Goal: Task Accomplishment & Management: Use online tool/utility

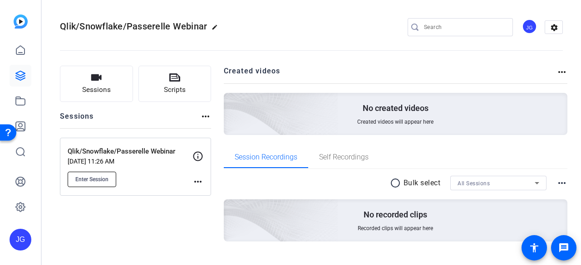
click at [87, 181] on span "Enter Session" at bounding box center [91, 179] width 33 height 7
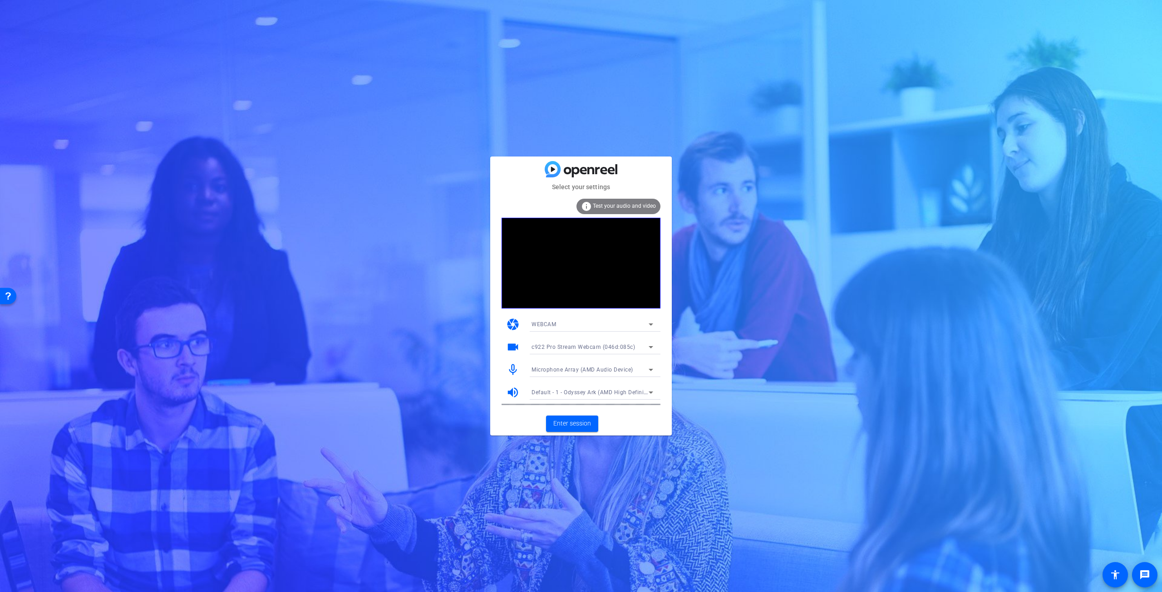
click at [576, 265] on span "Microphone Array (AMD Audio Device)" at bounding box center [582, 370] width 102 height 6
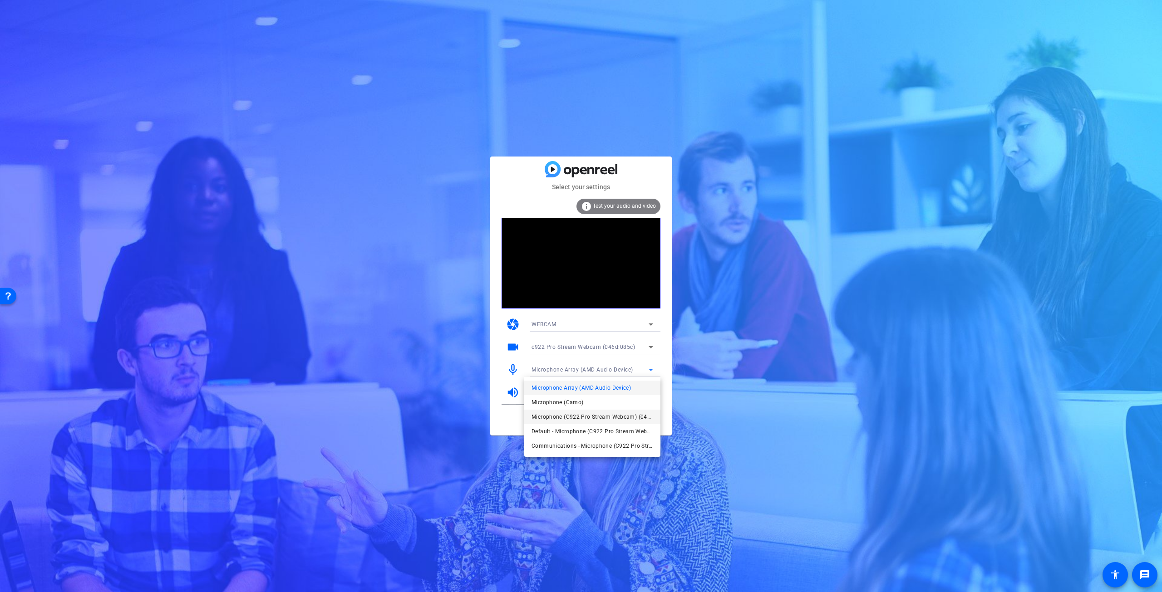
click at [576, 265] on span "Microphone (C922 Pro Stream Webcam) (046d:085c)" at bounding box center [592, 417] width 122 height 11
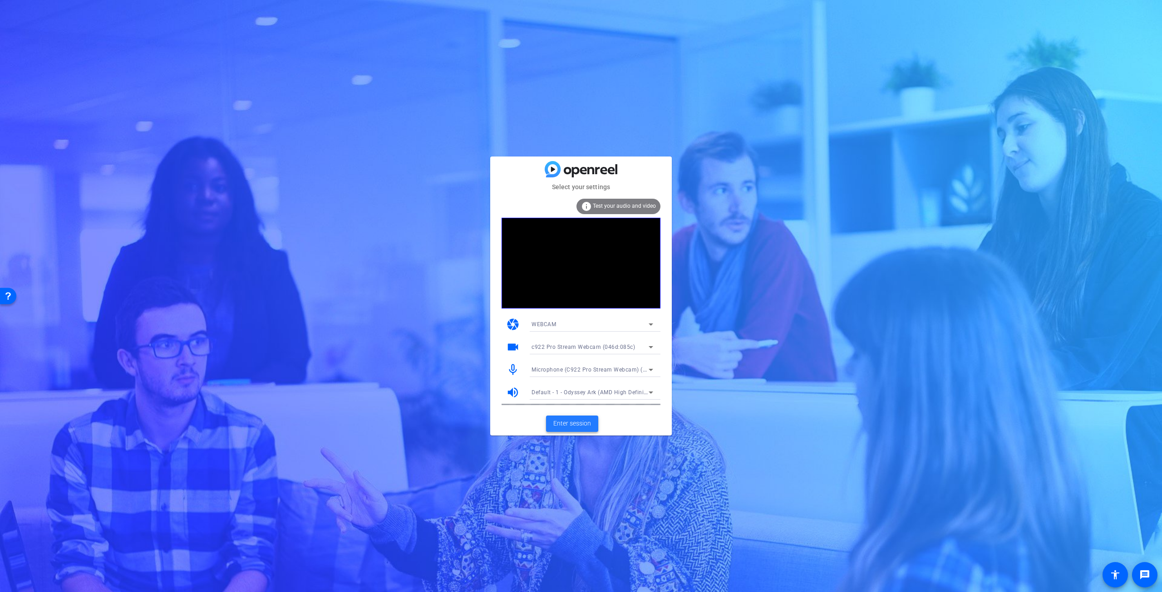
click at [576, 265] on span "Enter session" at bounding box center [572, 424] width 38 height 10
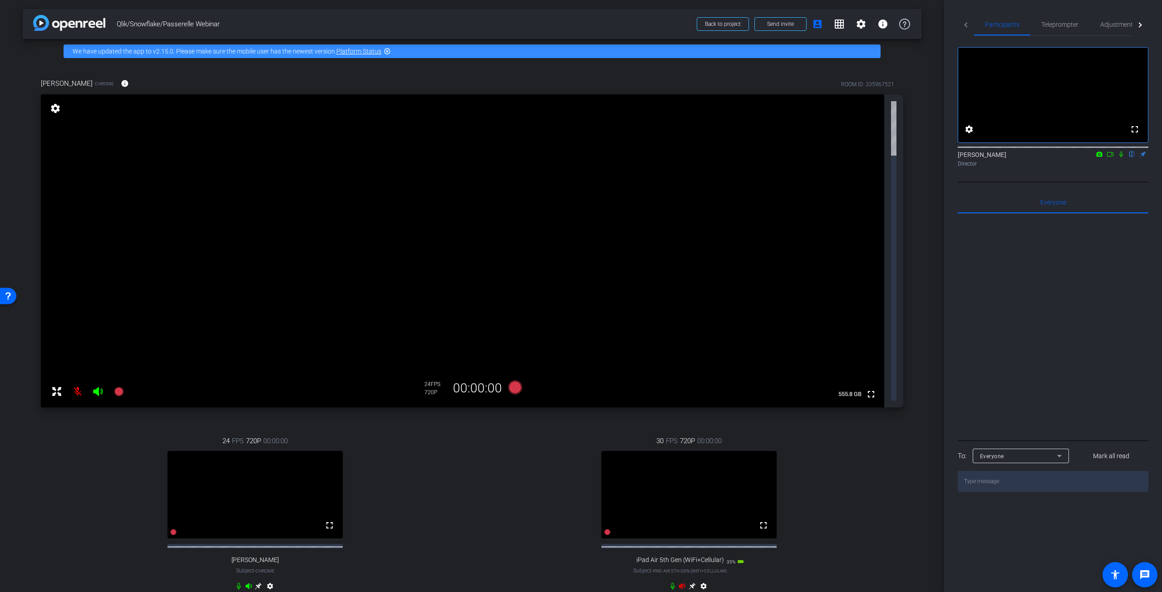
click at [576, 265] on icon at bounding box center [681, 586] width 7 height 7
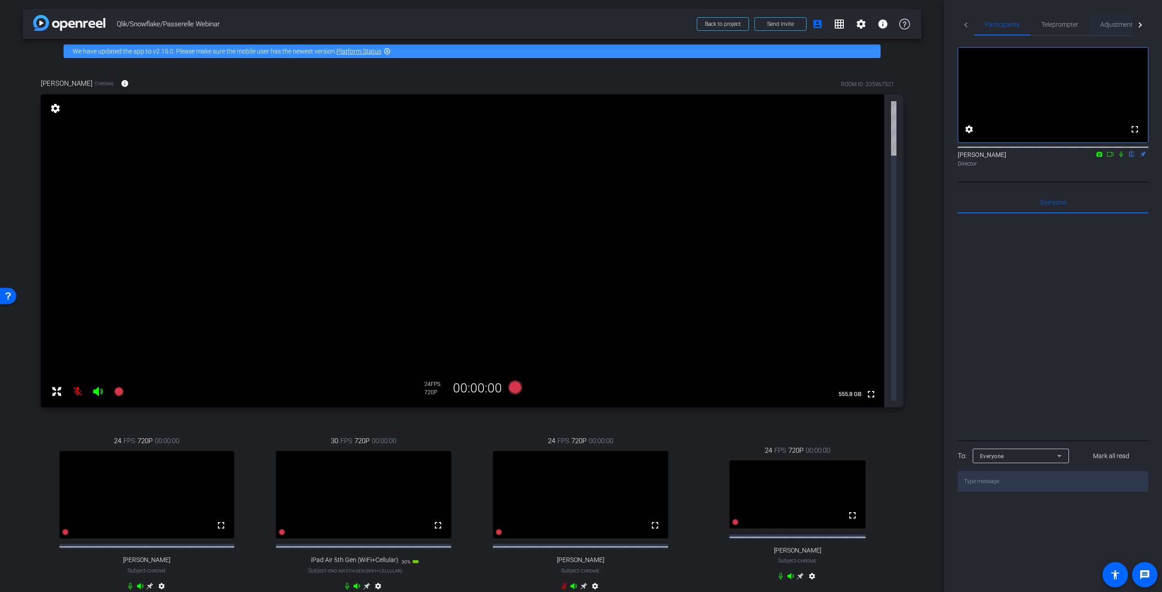
click at [576, 24] on span "Adjustments" at bounding box center [1118, 24] width 36 height 6
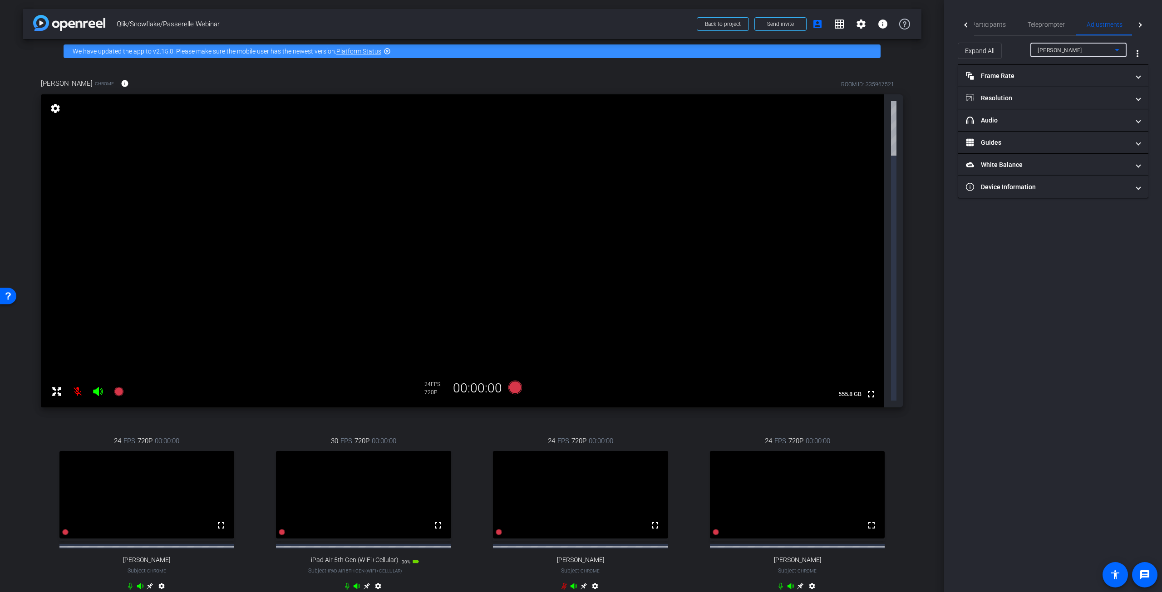
click at [576, 46] on icon at bounding box center [1116, 49] width 11 height 11
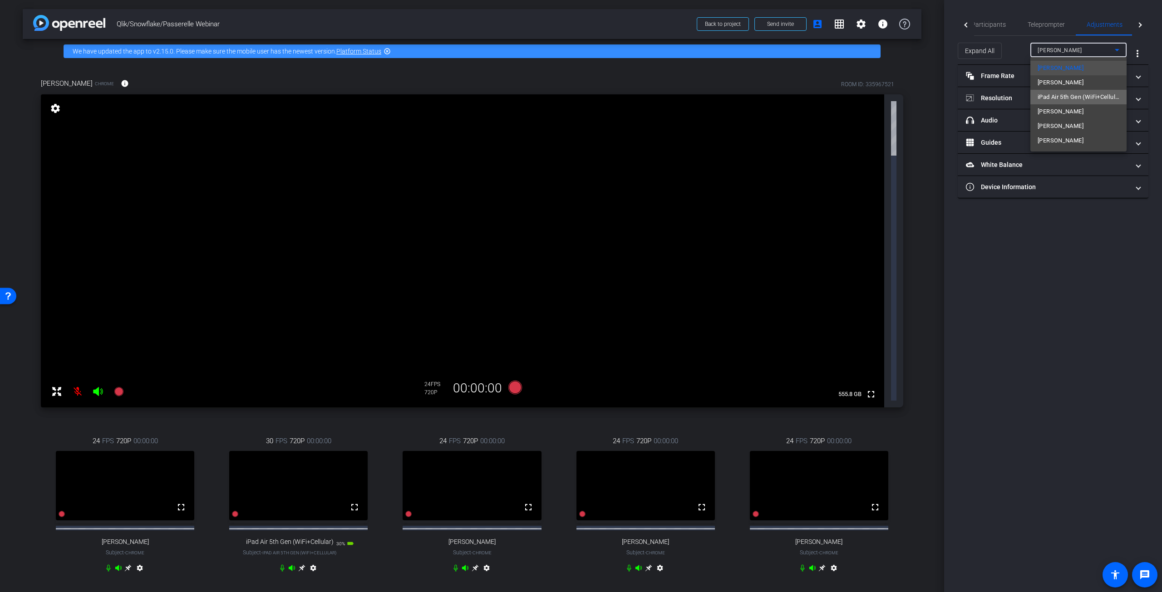
click at [576, 93] on span "iPad Air 5th Gen (WiFi+Cellular)" at bounding box center [1078, 97] width 82 height 11
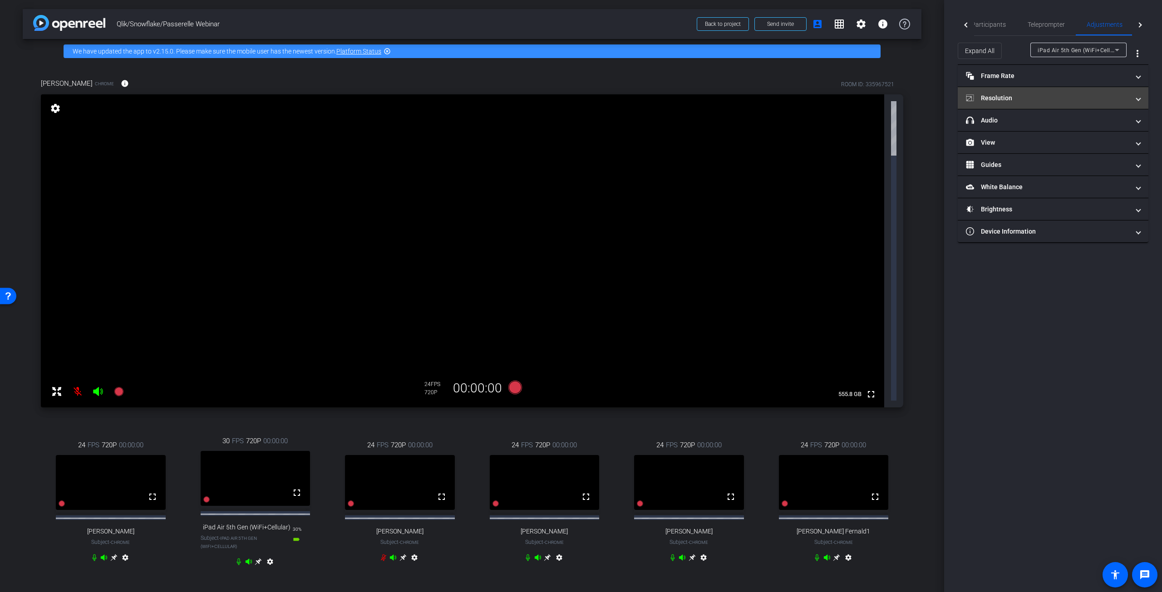
click at [576, 99] on mat-expansion-panel-header "Resolution" at bounding box center [1053, 98] width 191 height 22
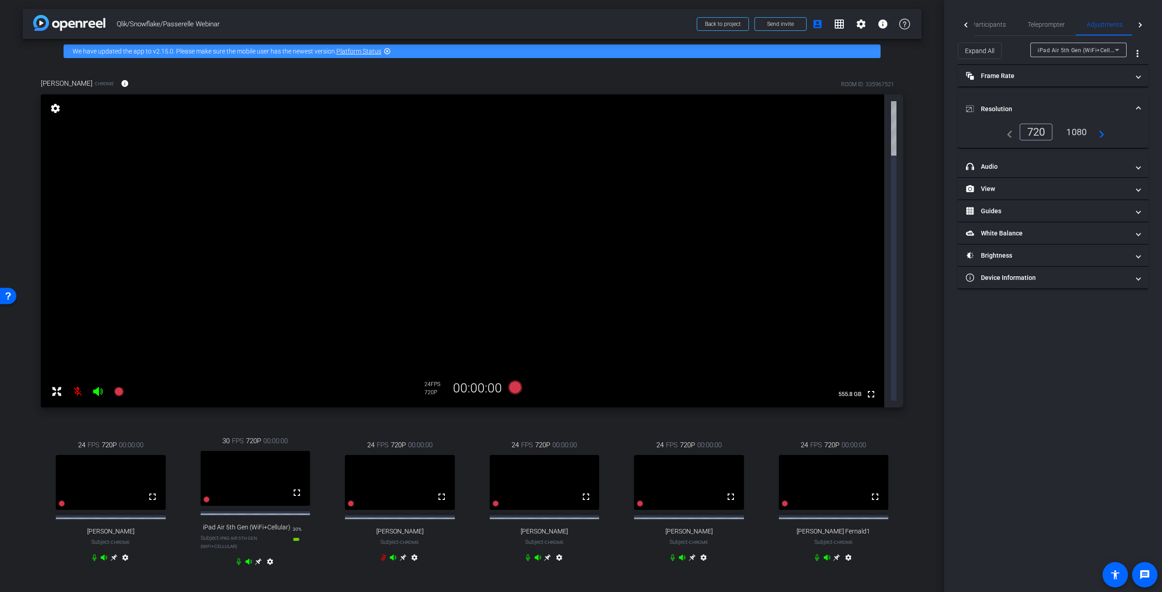
click at [576, 128] on div "1080" at bounding box center [1076, 131] width 34 height 15
click at [576, 50] on span "iPad Air 5th Gen (WiFi+Cellular)" at bounding box center [1079, 49] width 85 height 7
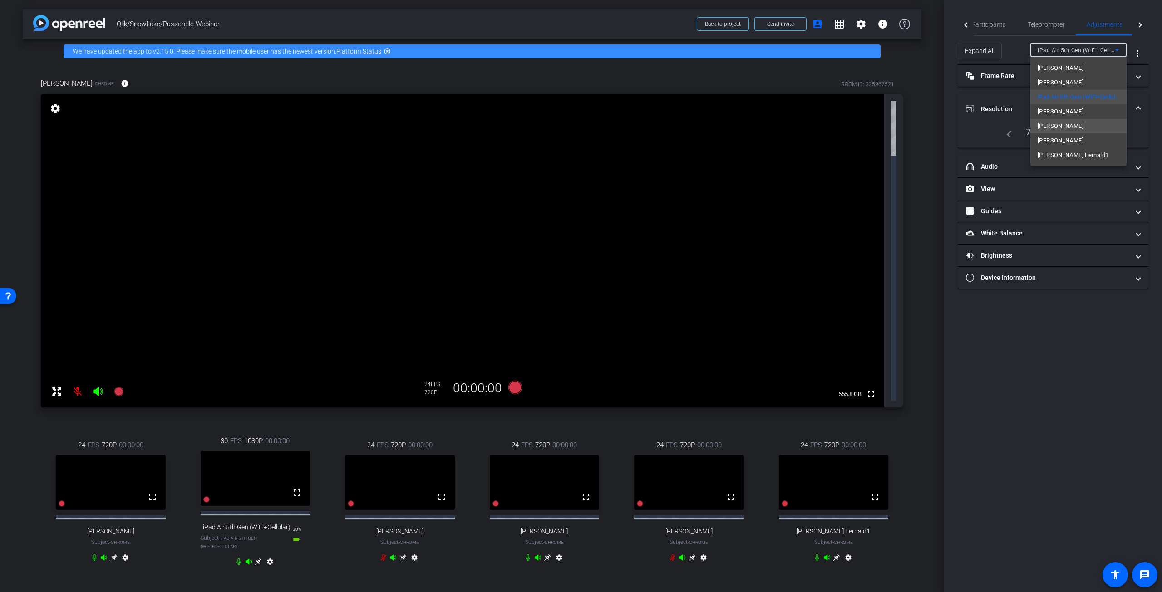
click at [576, 126] on span "Sharad Kumar" at bounding box center [1060, 126] width 46 height 11
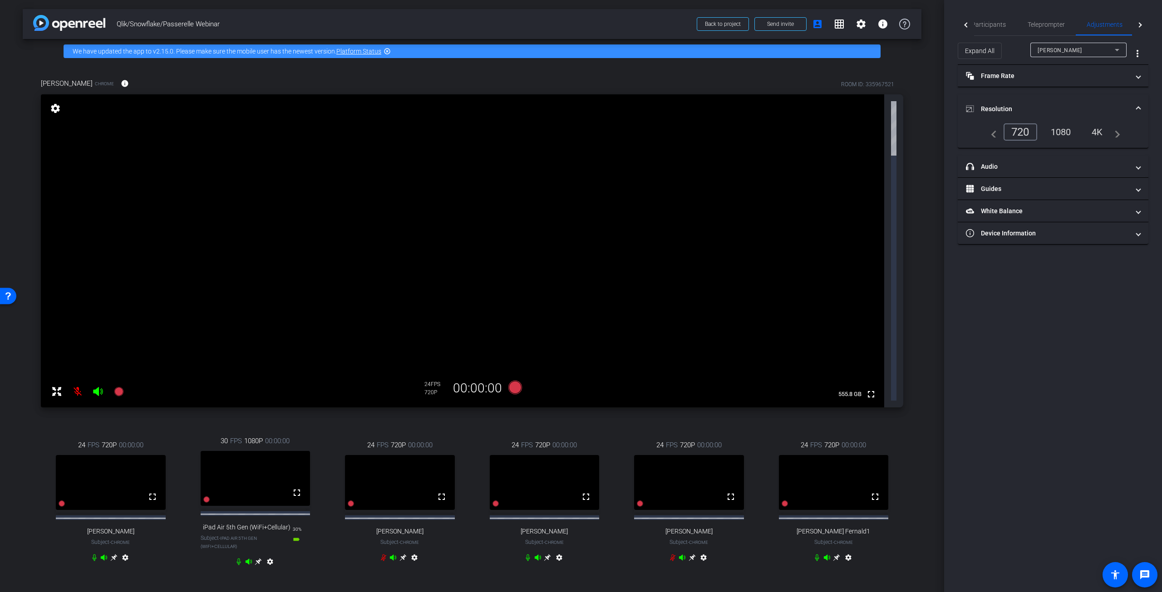
click at [576, 130] on div "1080" at bounding box center [1061, 131] width 34 height 15
click at [576, 48] on div "Sharad Kumar" at bounding box center [1075, 49] width 77 height 11
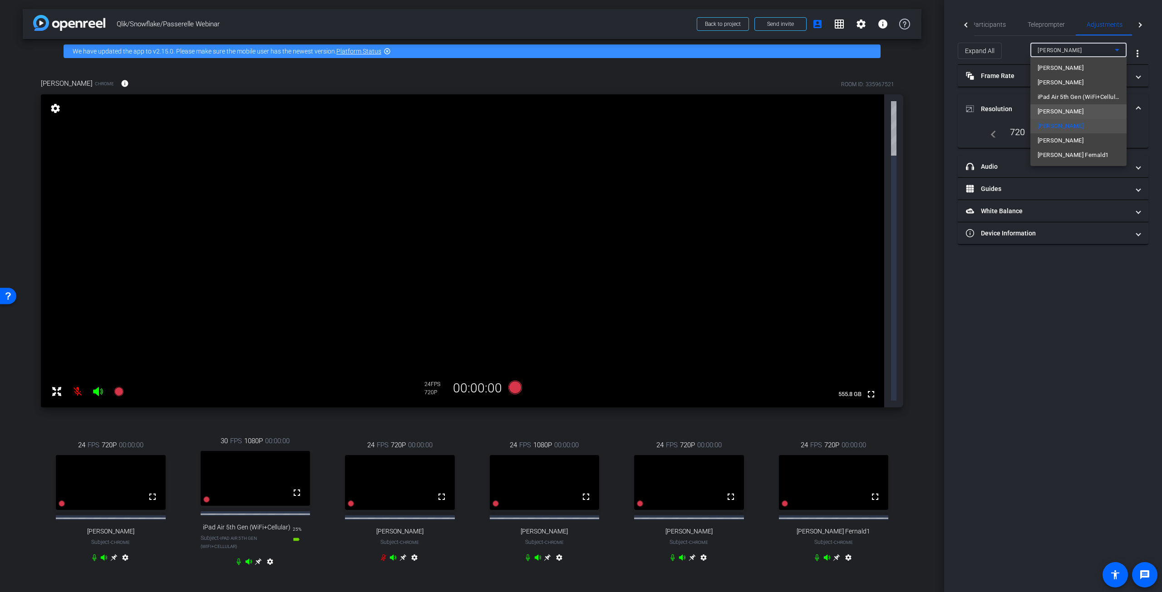
click at [576, 111] on span "Greg Spencer" at bounding box center [1060, 111] width 46 height 11
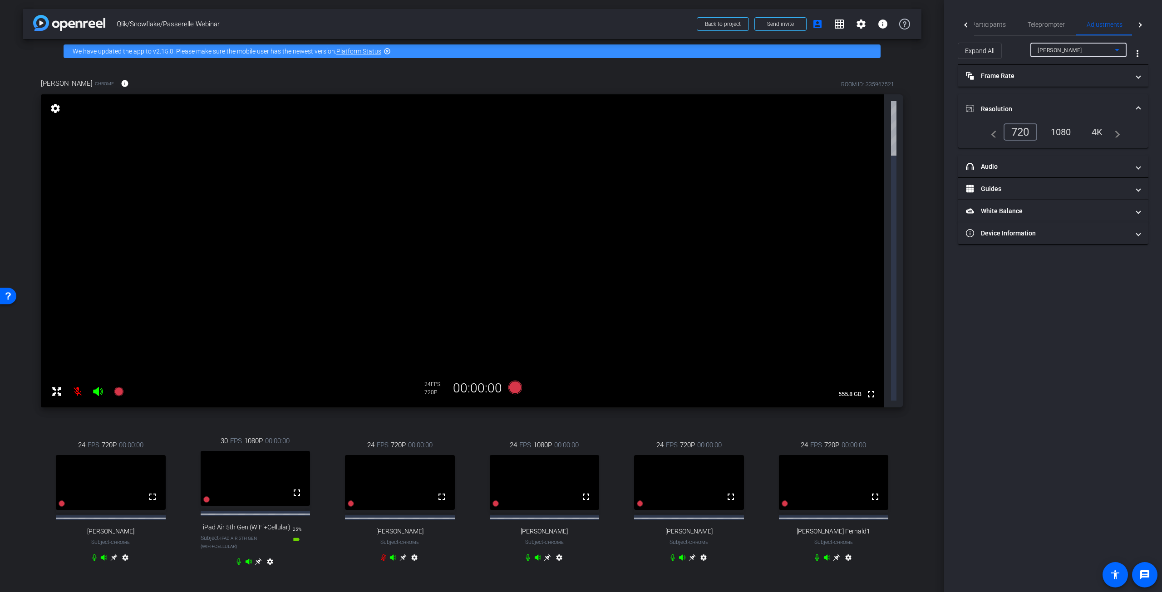
click at [576, 125] on div "1080" at bounding box center [1061, 131] width 34 height 15
click at [517, 265] on icon at bounding box center [515, 388] width 14 height 14
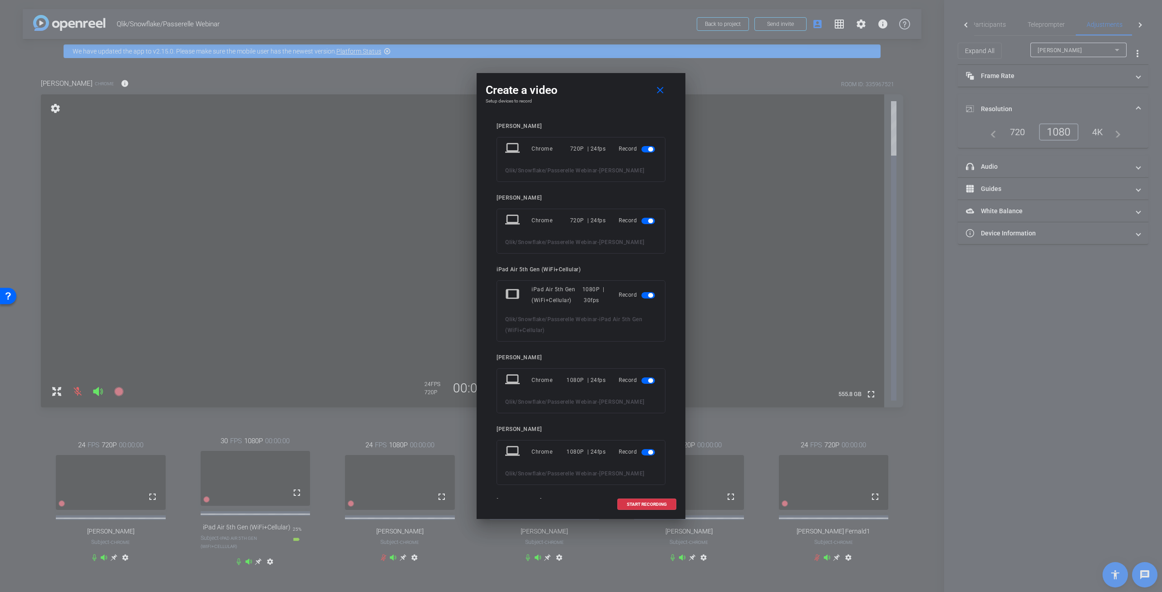
click at [576, 150] on span "button" at bounding box center [648, 149] width 14 height 6
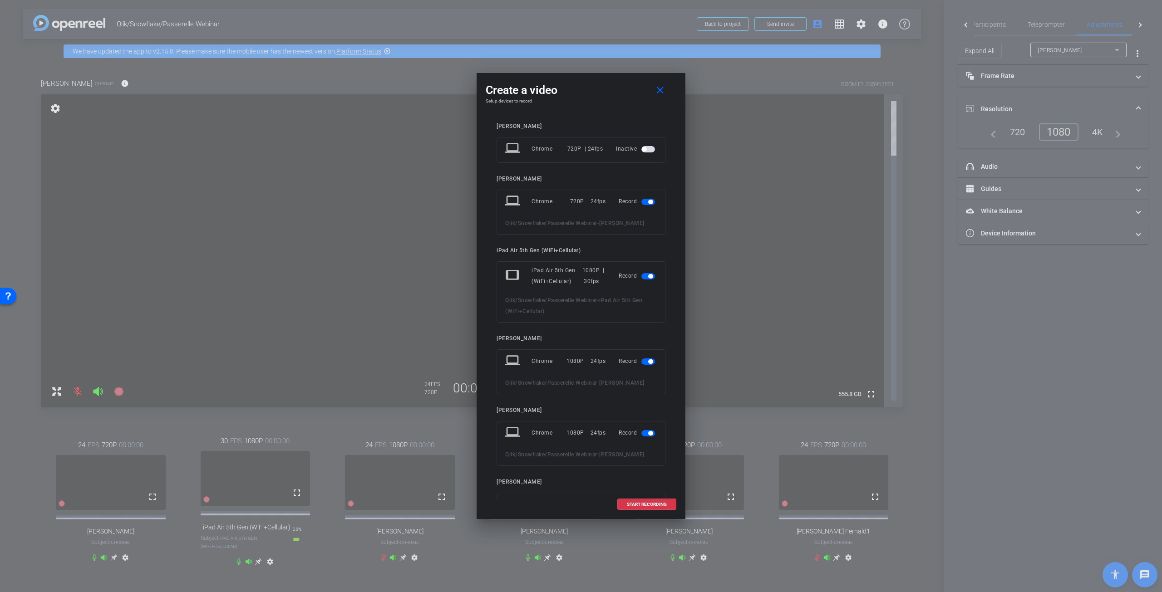
click at [576, 204] on span "button" at bounding box center [648, 202] width 14 height 6
click at [576, 265] on span "button" at bounding box center [648, 350] width 14 height 6
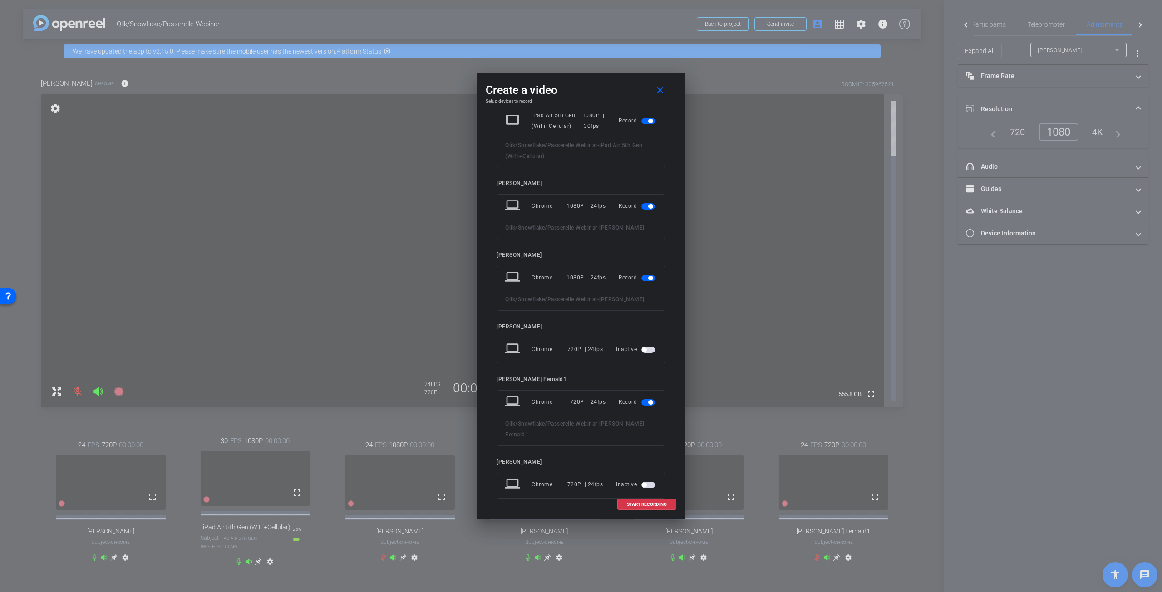
click at [576, 265] on span "button" at bounding box center [648, 402] width 14 height 6
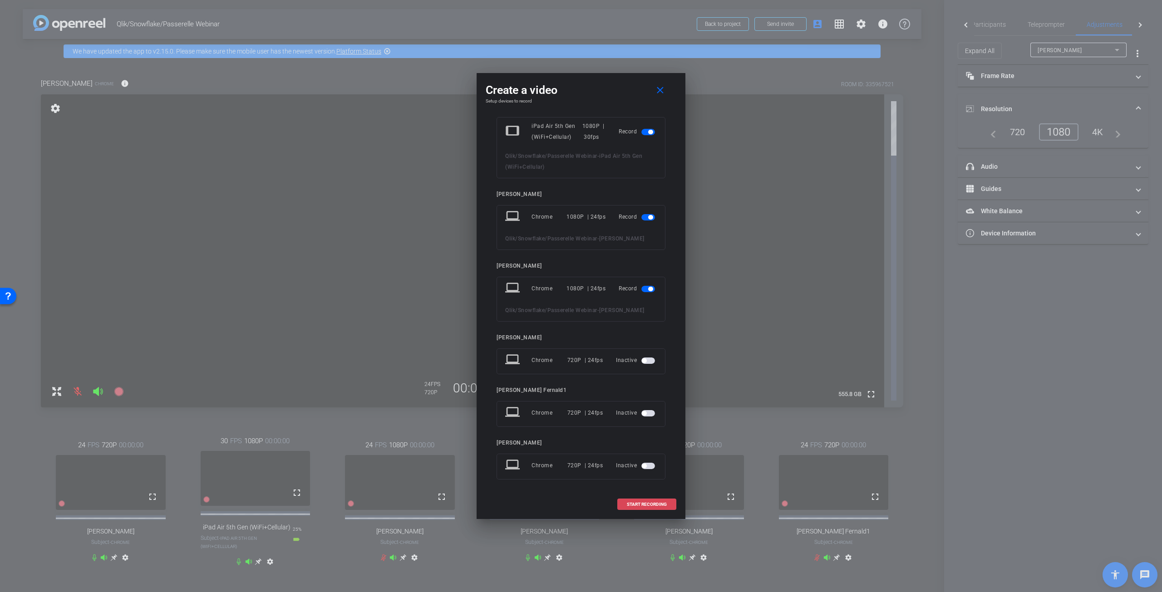
click at [576, 265] on span "START RECORDING" at bounding box center [647, 504] width 40 height 5
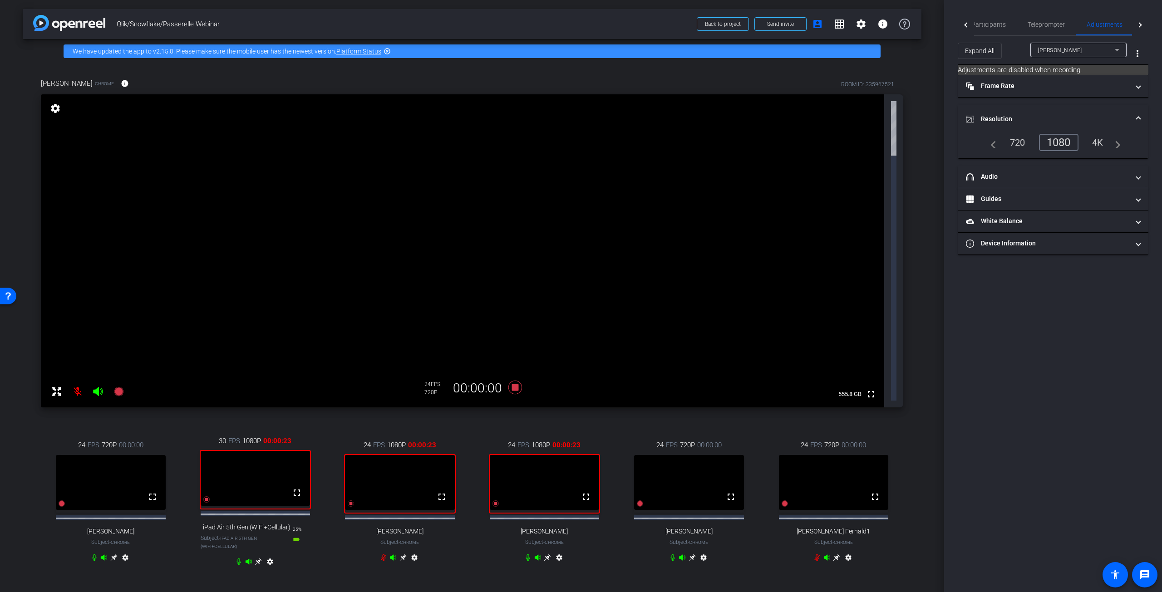
click at [382, 265] on icon at bounding box center [383, 557] width 7 height 7
click at [512, 265] on icon at bounding box center [515, 388] width 14 height 14
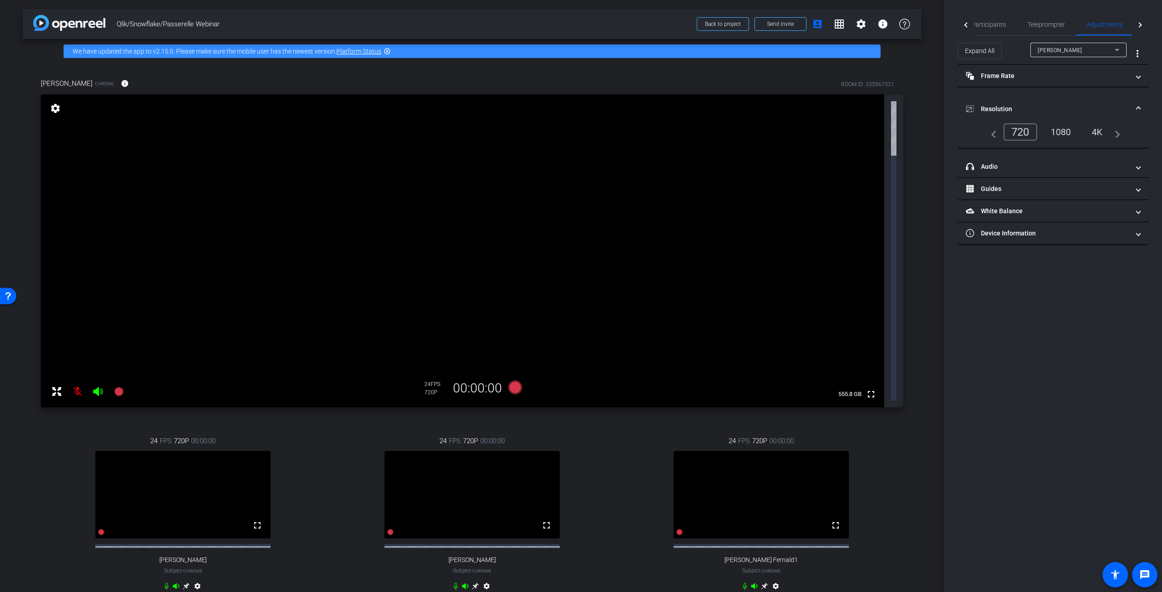
click at [576, 265] on div "Participants Teleprompter Adjustments Live settings Jeff Grettler flip Director…" at bounding box center [1053, 296] width 218 height 592
click at [576, 26] on span "Participants" at bounding box center [988, 24] width 34 height 6
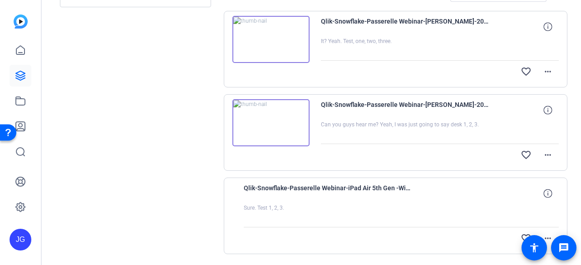
scroll to position [126, 0]
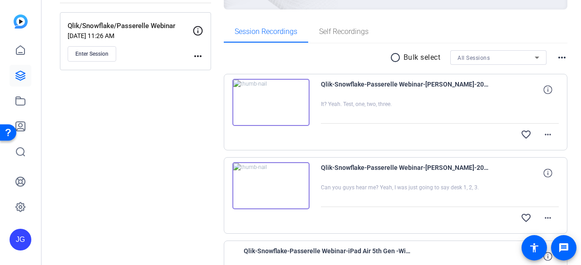
click at [272, 99] on img at bounding box center [270, 102] width 77 height 47
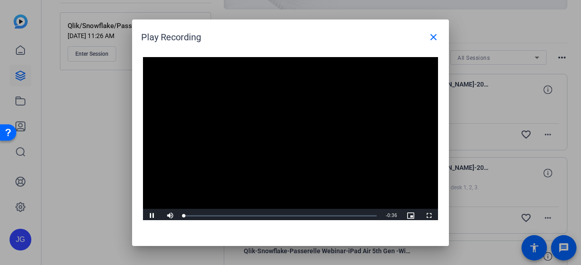
click at [275, 141] on video "Video Player" at bounding box center [290, 140] width 295 height 166
click at [155, 216] on span "Video Player" at bounding box center [152, 216] width 18 height 0
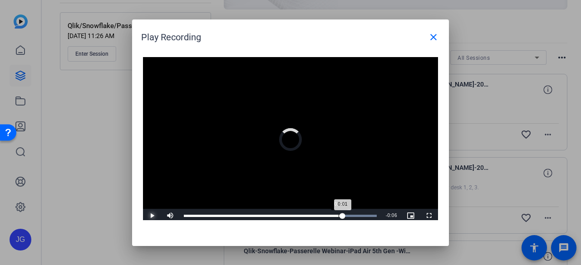
click at [343, 214] on div "Loaded : 100.00% 0:30 0:01" at bounding box center [280, 216] width 202 height 14
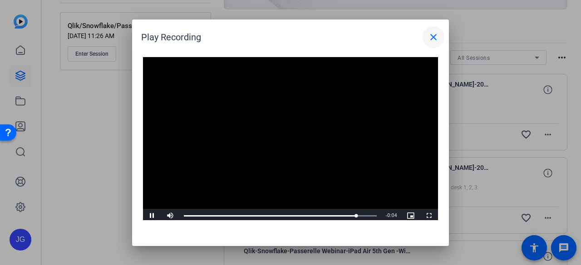
click at [433, 34] on mat-icon "close" at bounding box center [433, 37] width 11 height 11
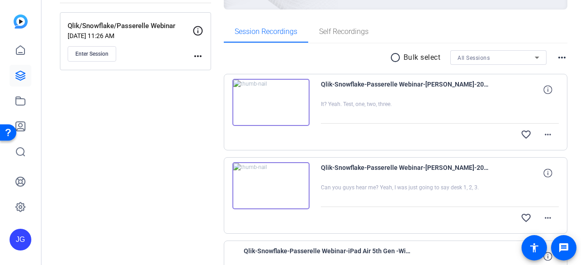
click at [268, 184] on img at bounding box center [270, 185] width 77 height 47
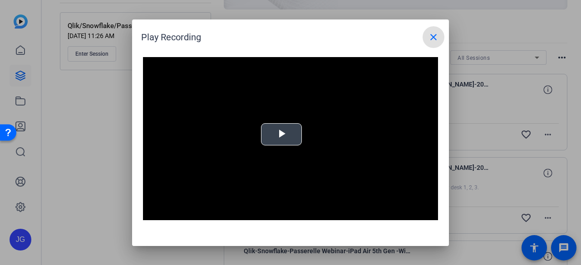
click at [281, 134] on span "Video Player" at bounding box center [281, 134] width 0 height 0
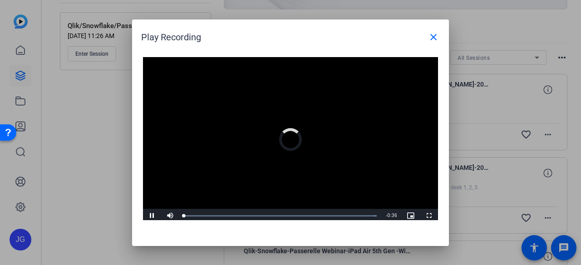
scroll to position [2, 0]
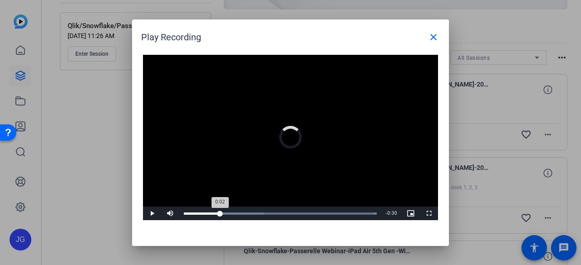
drag, startPoint x: 220, startPoint y: 215, endPoint x: 241, endPoint y: 217, distance: 21.1
click at [223, 215] on div "Loaded : 100.00% 0:06 0:02" at bounding box center [280, 214] width 193 height 2
click at [249, 216] on div "Loaded : 100.00% 0:12 0:08" at bounding box center [280, 214] width 202 height 14
click at [305, 211] on div "Loaded : 100.00% 0:23 0:19" at bounding box center [280, 214] width 202 height 14
click at [430, 39] on mat-icon "close" at bounding box center [433, 37] width 11 height 11
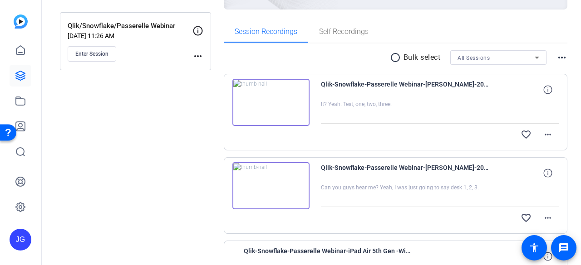
scroll to position [216, 0]
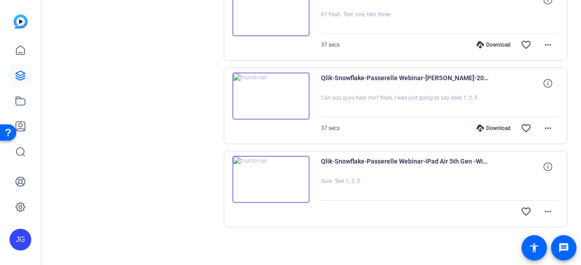
scroll to position [216, 0]
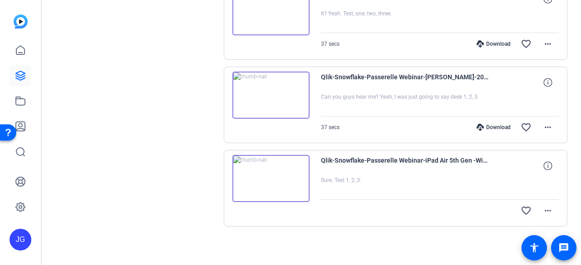
click at [271, 178] on img at bounding box center [270, 178] width 77 height 47
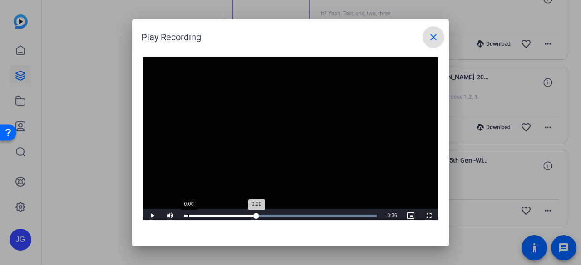
click at [188, 216] on div "0:00" at bounding box center [188, 216] width 0 height 2
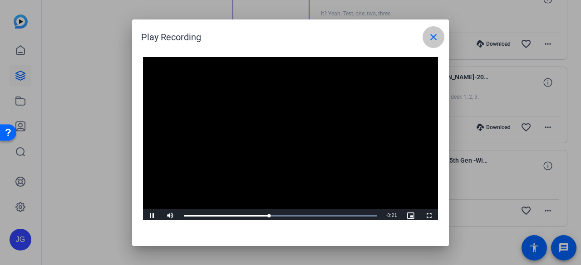
click at [434, 39] on mat-icon "close" at bounding box center [433, 37] width 11 height 11
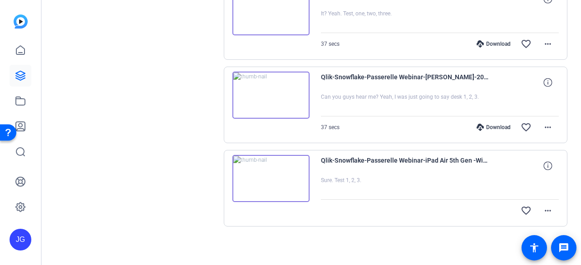
click at [265, 142] on div "Qlik-Snowflake-Passerelle Webinar-[PERSON_NAME]-2025-10-01-13-08-18-212-4 It? Y…" at bounding box center [396, 105] width 344 height 244
